Goal: Complete application form: Complete application form

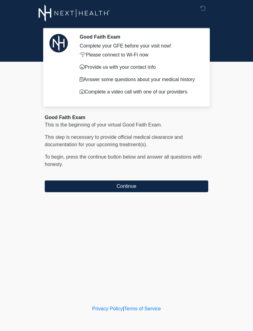
click at [129, 182] on button "Continue" at bounding box center [126, 186] width 163 height 12
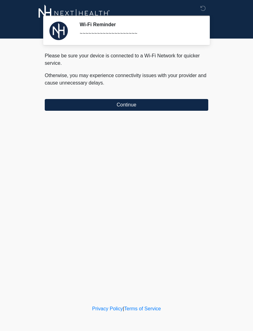
click at [142, 104] on button "Continue" at bounding box center [126, 105] width 163 height 12
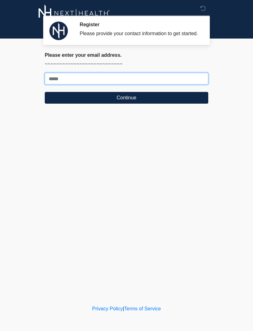
click at [99, 84] on input "Where should we email your treatment plan?" at bounding box center [126, 79] width 163 height 12
type input "**********"
click at [147, 102] on button "Continue" at bounding box center [126, 98] width 163 height 12
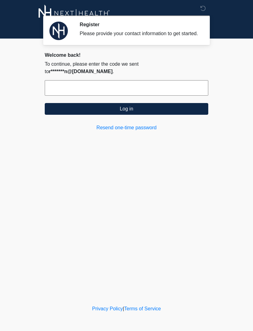
click at [149, 85] on input "text" at bounding box center [126, 87] width 163 height 15
type input "******"
click at [158, 111] on button "Log in" at bounding box center [126, 109] width 163 height 12
click at [155, 110] on button "Log in" at bounding box center [126, 109] width 163 height 12
click at [134, 124] on link "Resend one-time password" at bounding box center [126, 127] width 163 height 7
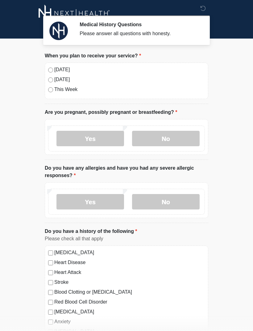
click at [176, 138] on label "No" at bounding box center [165, 138] width 67 height 15
click at [96, 197] on label "Yes" at bounding box center [89, 201] width 67 height 15
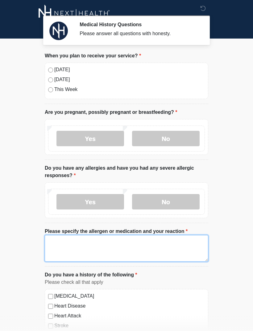
click at [112, 247] on textarea "Please specify the allergen or medication and your reaction" at bounding box center [126, 248] width 163 height 27
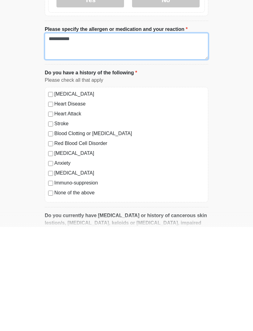
scroll to position [99, 0]
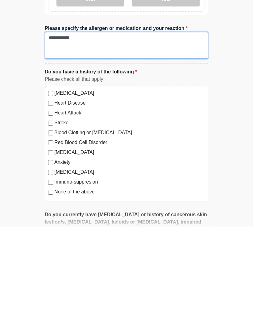
type textarea "**********"
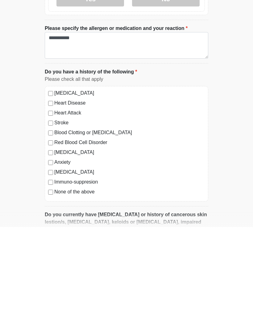
click at [68, 262] on label "Anxiety" at bounding box center [129, 265] width 150 height 7
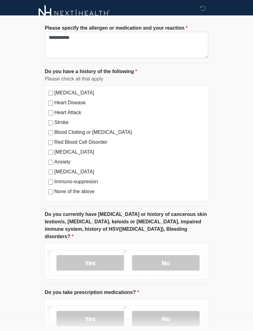
click at [87, 169] on label "Autoimmune Disorder" at bounding box center [129, 171] width 150 height 7
click at [178, 255] on label "No" at bounding box center [165, 262] width 67 height 15
click at [184, 314] on label "No" at bounding box center [165, 318] width 67 height 15
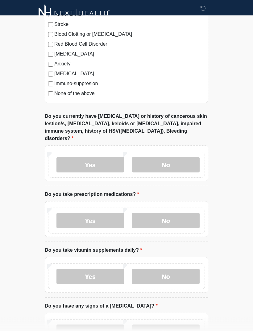
scroll to position [301, 0]
click at [180, 268] on label "No" at bounding box center [165, 275] width 67 height 15
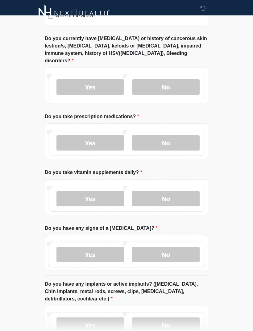
scroll to position [379, 0]
click at [182, 247] on label "No" at bounding box center [165, 254] width 67 height 15
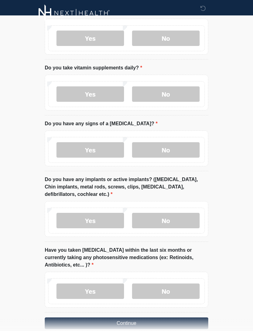
scroll to position [486, 0]
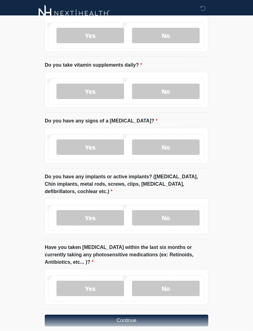
click at [177, 210] on label "No" at bounding box center [165, 217] width 67 height 15
click at [178, 281] on label "No" at bounding box center [165, 287] width 67 height 15
click at [171, 314] on button "Continue" at bounding box center [126, 320] width 163 height 12
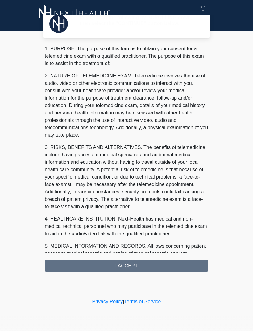
scroll to position [0, 0]
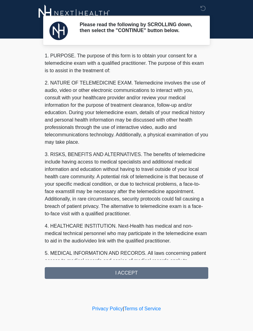
click at [155, 276] on div "1. PURPOSE. The purpose of this form is to obtain your consent for a telemedici…" at bounding box center [126, 165] width 163 height 227
click at [138, 274] on div "1. PURPOSE. The purpose of this form is to obtain your consent for a telemedici…" at bounding box center [126, 165] width 163 height 227
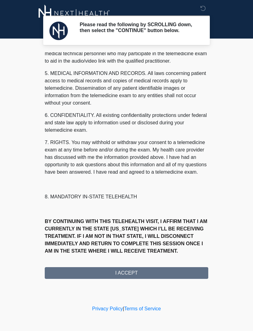
scroll to position [187, 0]
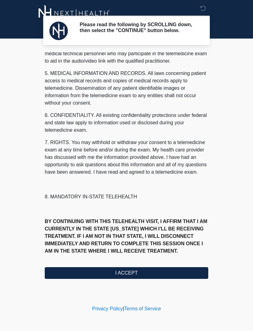
click at [134, 277] on button "I ACCEPT" at bounding box center [126, 273] width 163 height 12
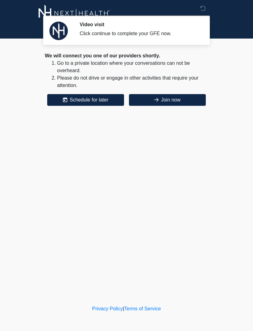
click at [178, 105] on button "Join now" at bounding box center [167, 100] width 77 height 12
